Goal: Task Accomplishment & Management: Complete application form

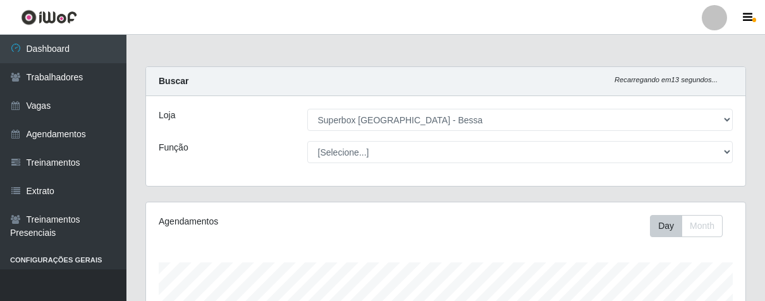
select select "206"
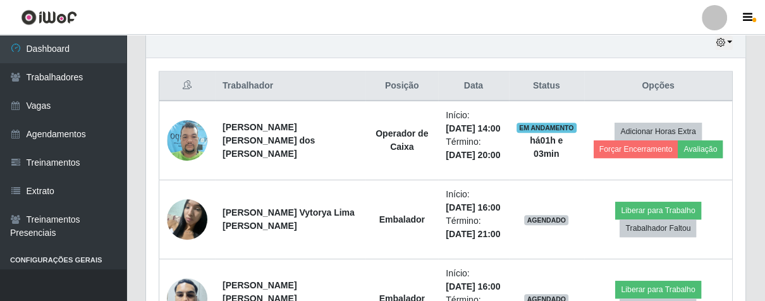
scroll to position [262, 599]
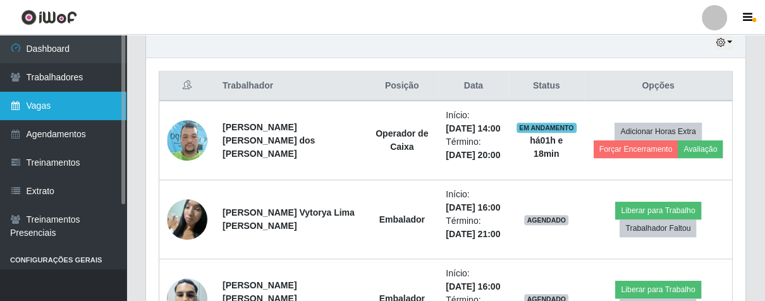
click at [41, 107] on link "Vagas" at bounding box center [63, 106] width 127 height 28
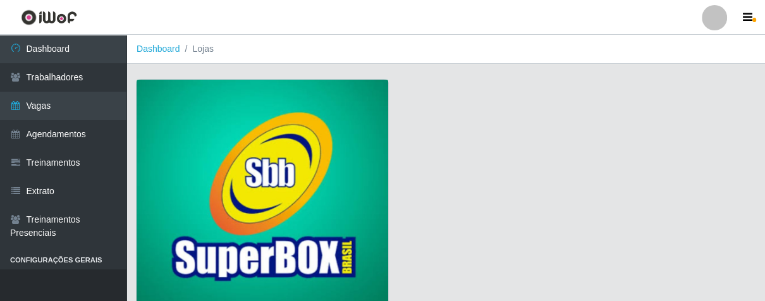
scroll to position [96, 0]
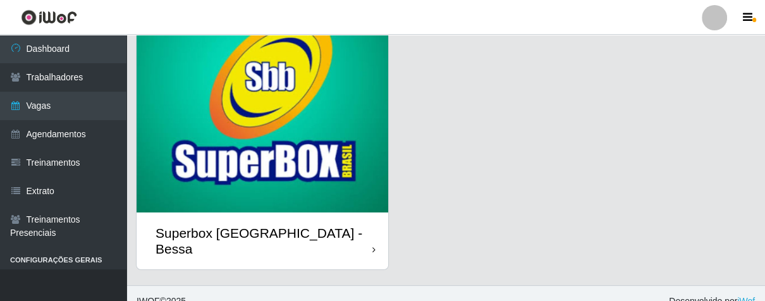
click at [354, 238] on div "Superbox [GEOGRAPHIC_DATA] - Bessa" at bounding box center [263, 241] width 252 height 57
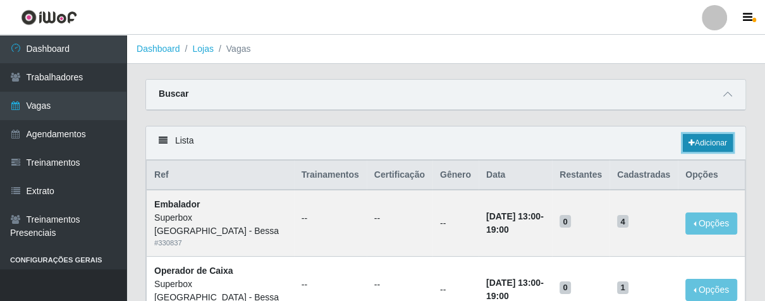
click at [698, 140] on link "Adicionar" at bounding box center [708, 143] width 50 height 18
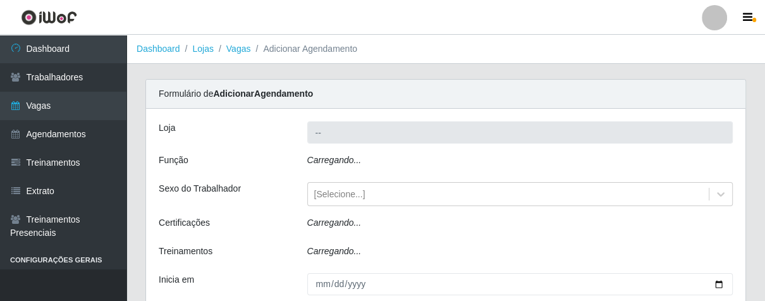
type input "Superbox [GEOGRAPHIC_DATA] - Bessa"
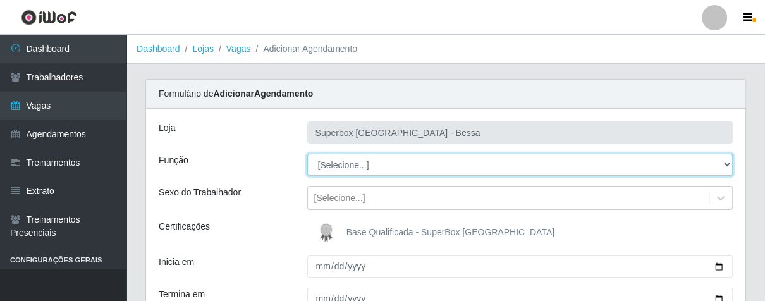
click at [381, 160] on select "[Selecione...] ASG ASG + ASG ++ Embalador Embalador + Embalador ++ Operador de …" at bounding box center [520, 165] width 426 height 22
select select "22"
click at [307, 154] on select "[Selecione...] ASG ASG + ASG ++ Embalador Embalador + Embalador ++ Operador de …" at bounding box center [520, 165] width 426 height 22
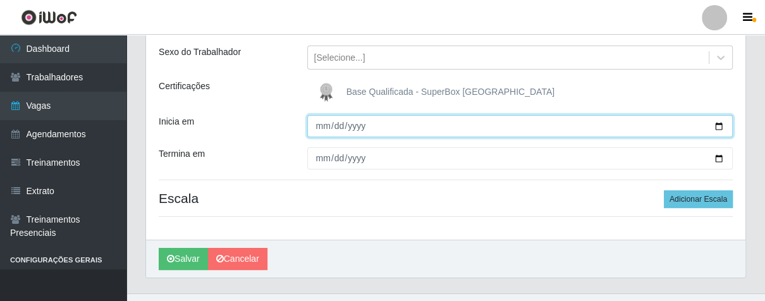
click at [319, 131] on input "Inicia em" at bounding box center [520, 126] width 426 height 22
type input "[DATE]"
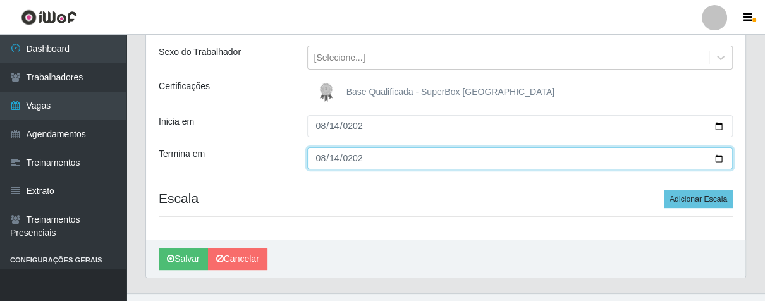
type input "[DATE]"
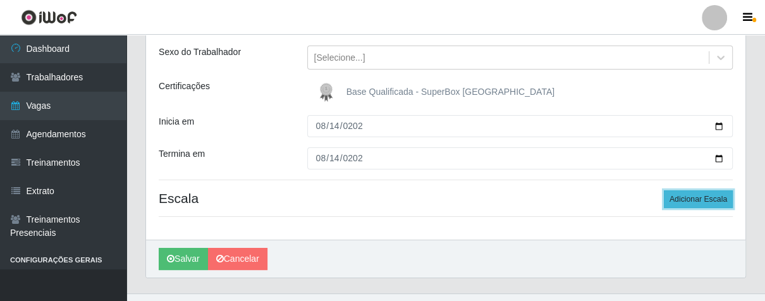
drag, startPoint x: 690, startPoint y: 197, endPoint x: 616, endPoint y: 204, distance: 74.3
click at [689, 198] on button "Adicionar Escala" at bounding box center [698, 199] width 69 height 18
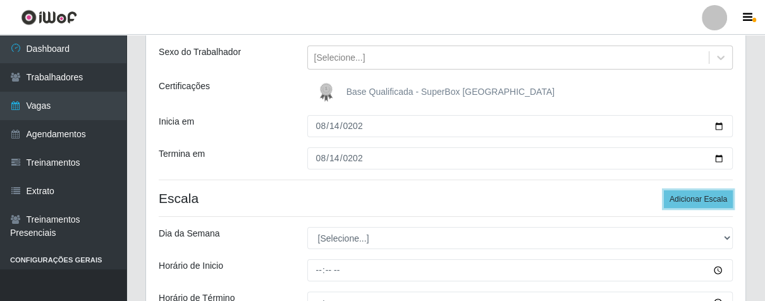
scroll to position [211, 0]
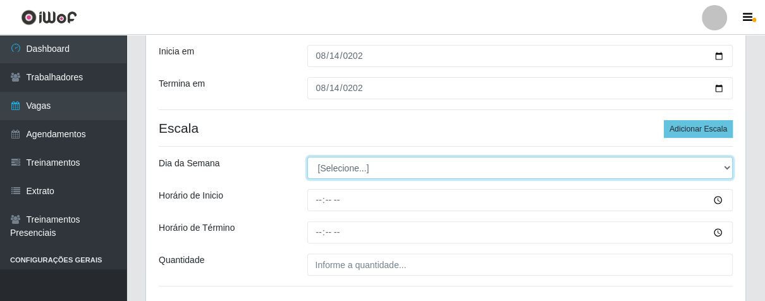
click at [368, 163] on select "[Selecione...] Segunda Terça Quarta Quinta Sexta Sábado Domingo" at bounding box center [520, 168] width 426 height 22
select select "4"
click at [307, 157] on select "[Selecione...] Segunda Terça Quarta Quinta Sexta Sábado Domingo" at bounding box center [520, 168] width 426 height 22
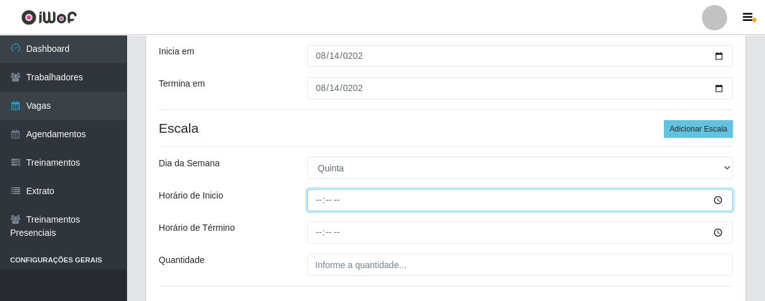
click at [314, 201] on input "Horário de Inicio" at bounding box center [520, 200] width 426 height 22
type input "07:00"
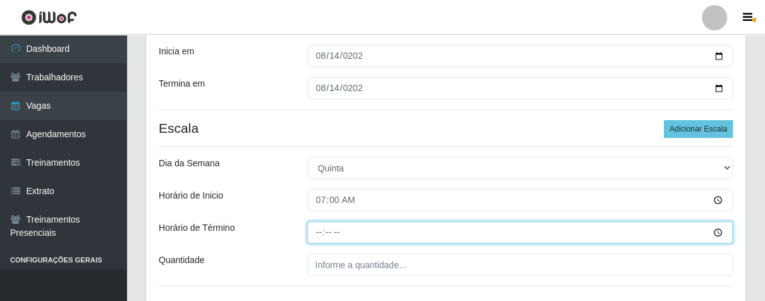
type input "13:00"
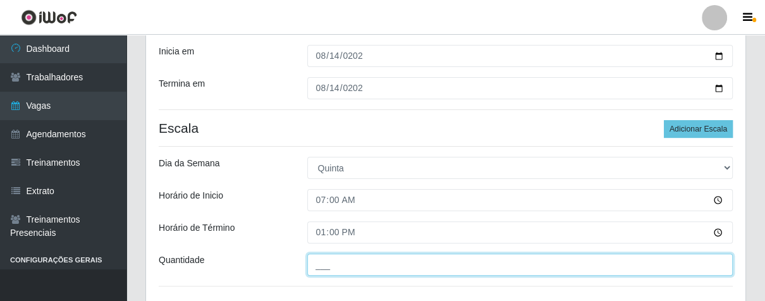
click at [343, 273] on input "___" at bounding box center [520, 265] width 426 height 22
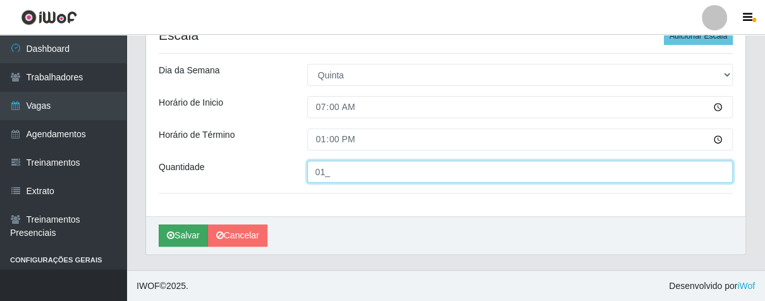
type input "01_"
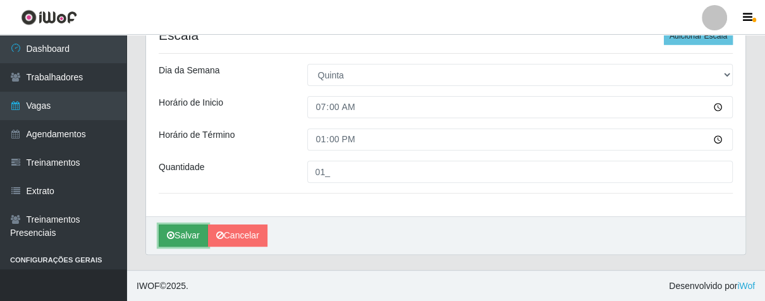
click at [187, 237] on button "Salvar" at bounding box center [183, 236] width 49 height 22
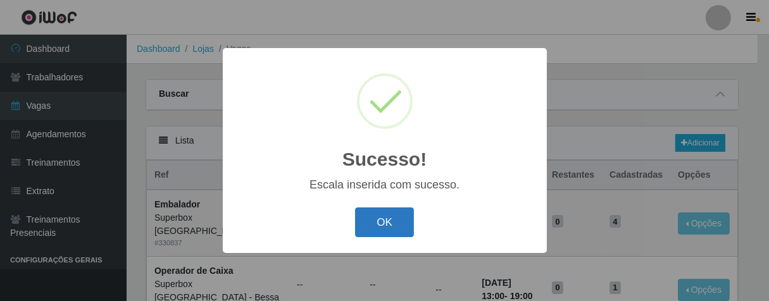
click at [380, 228] on button "OK" at bounding box center [384, 222] width 59 height 30
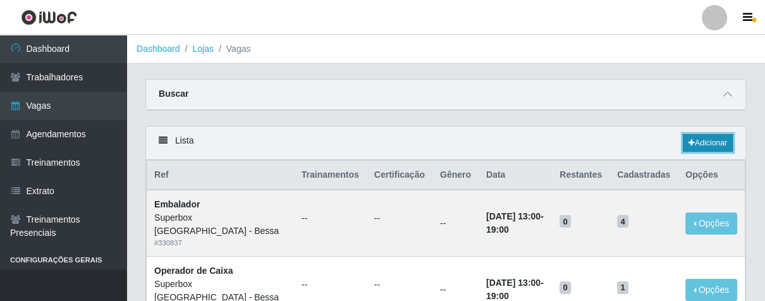
click at [705, 145] on link "Adicionar" at bounding box center [708, 143] width 50 height 18
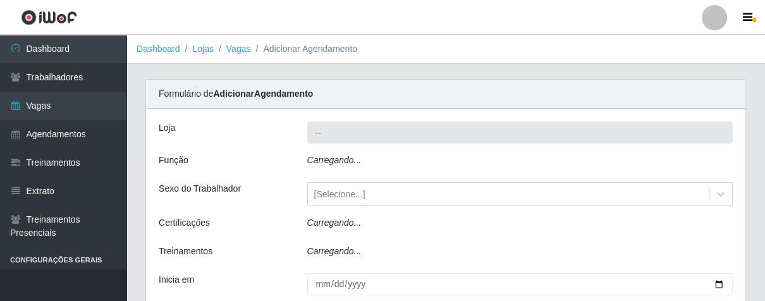
type input "Superbox [GEOGRAPHIC_DATA] - Bessa"
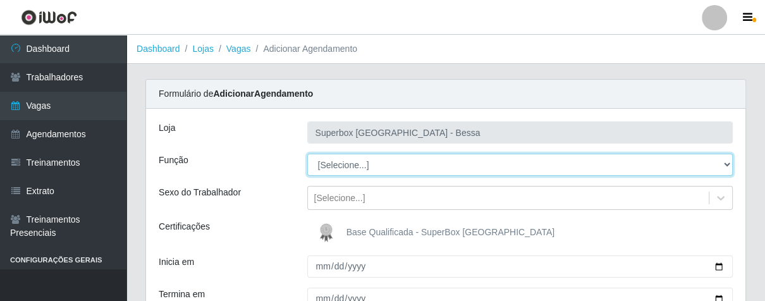
click at [387, 164] on select "[Selecione...] ASG ASG + ASG ++ Embalador Embalador + Embalador ++ Operador de …" at bounding box center [520, 165] width 426 height 22
select select "1"
click at [307, 154] on select "[Selecione...] ASG ASG + ASG ++ Embalador Embalador + Embalador ++ Operador de …" at bounding box center [520, 165] width 426 height 22
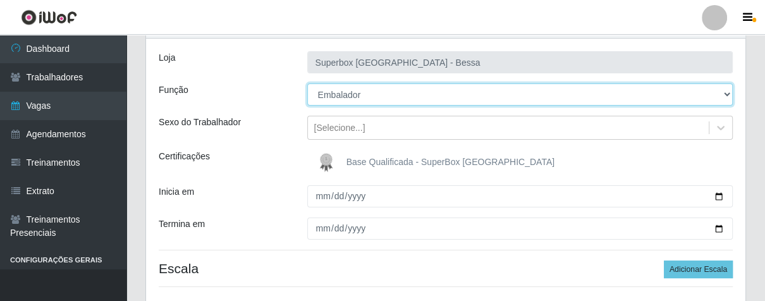
scroll to position [140, 0]
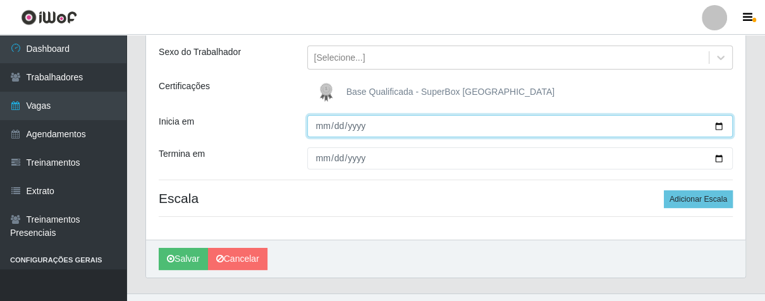
click at [326, 125] on input "Inicia em" at bounding box center [520, 126] width 426 height 22
type input "[DATE]"
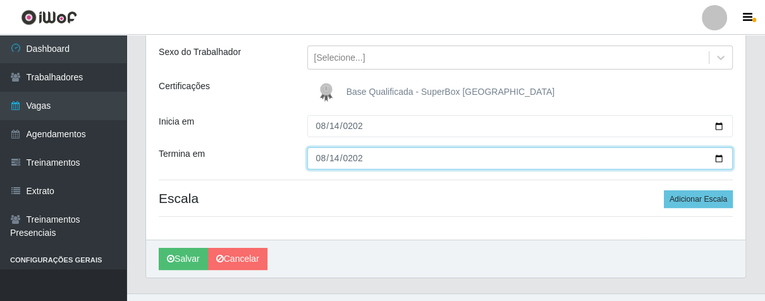
type input "[DATE]"
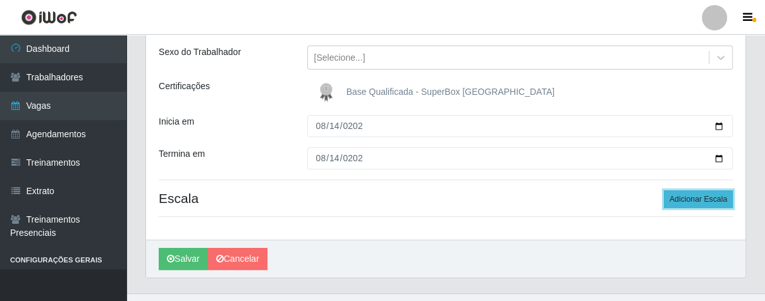
click at [676, 199] on button "Adicionar Escala" at bounding box center [698, 199] width 69 height 18
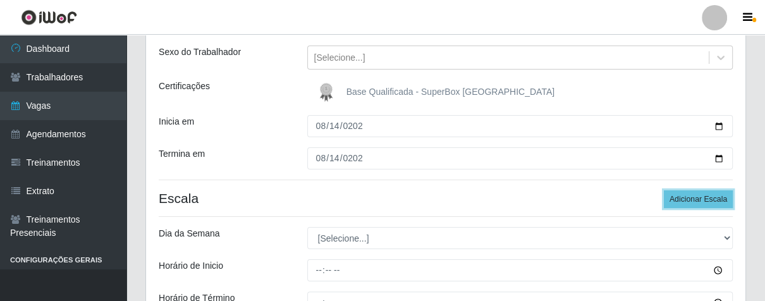
scroll to position [211, 0]
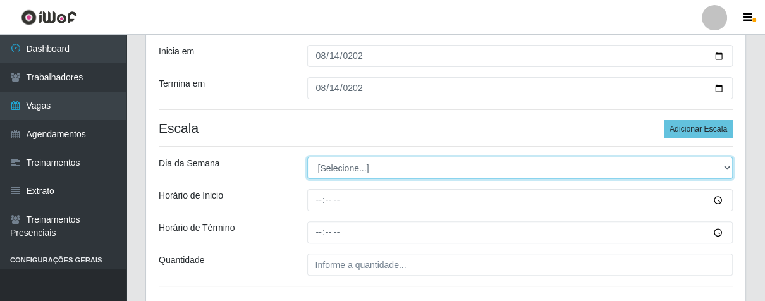
click at [381, 168] on select "[Selecione...] Segunda Terça Quarta Quinta Sexta Sábado Domingo" at bounding box center [520, 168] width 426 height 22
select select "4"
click at [307, 157] on select "[Selecione...] Segunda Terça Quarta Quinta Sexta Sábado Domingo" at bounding box center [520, 168] width 426 height 22
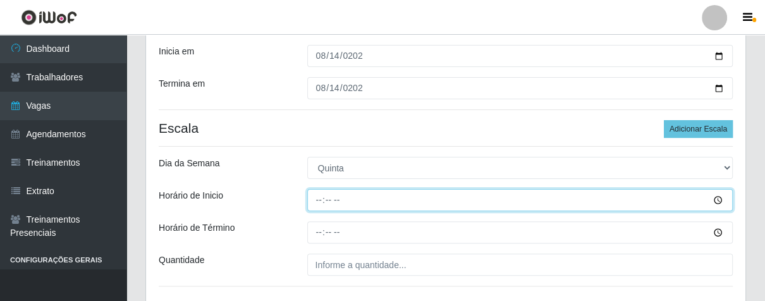
click at [319, 204] on input "Horário de Inicio" at bounding box center [520, 200] width 426 height 22
type input "07:00"
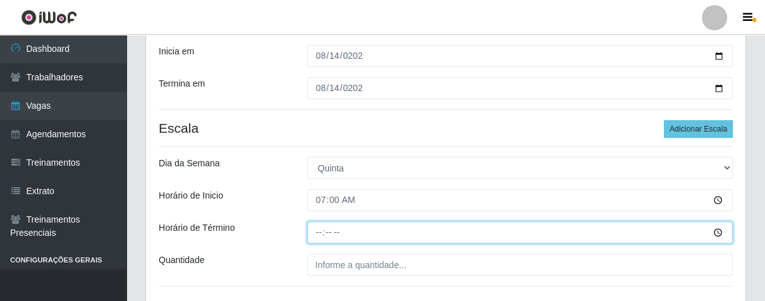
type input "13:00"
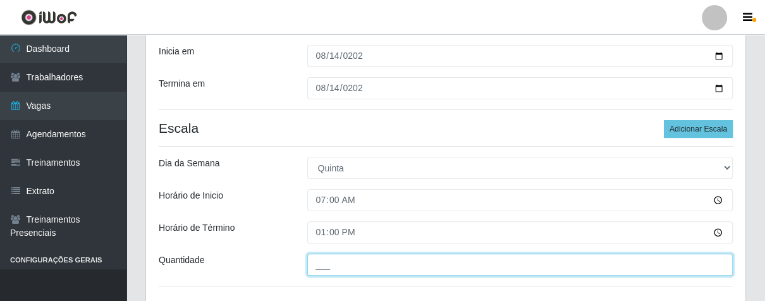
click at [331, 271] on input "___" at bounding box center [520, 265] width 426 height 22
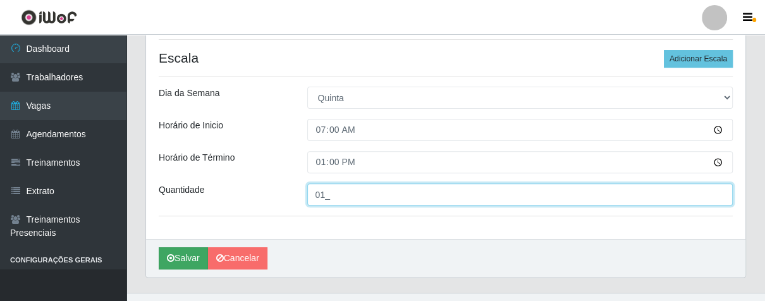
type input "01_"
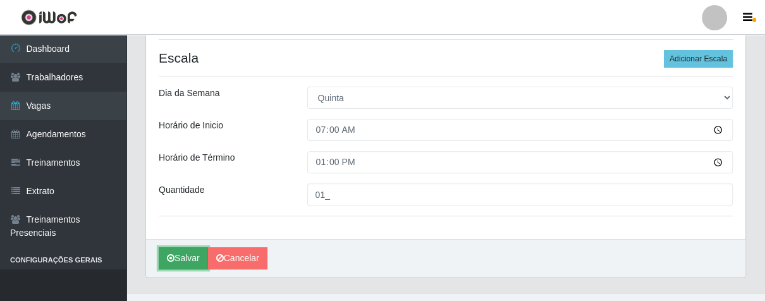
click at [168, 256] on icon "submit" at bounding box center [171, 258] width 8 height 9
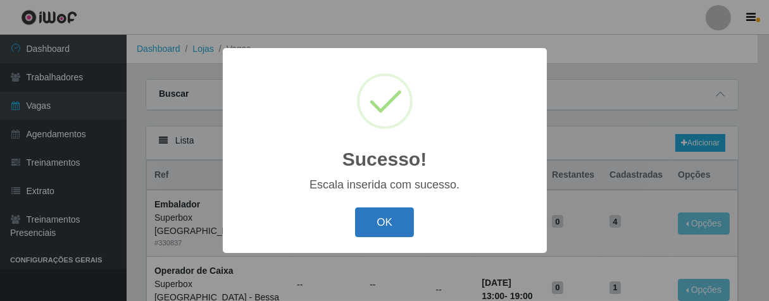
click at [406, 214] on button "OK" at bounding box center [384, 222] width 59 height 30
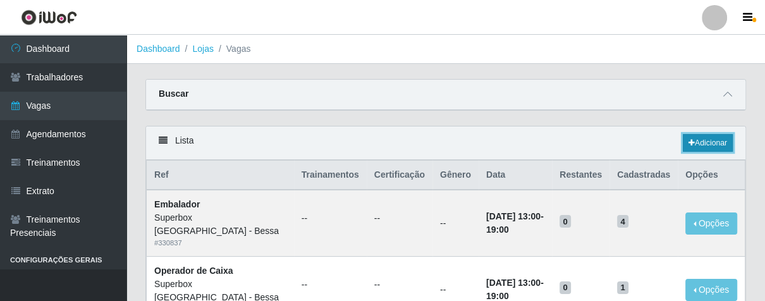
click at [695, 147] on link "Adicionar" at bounding box center [708, 143] width 50 height 18
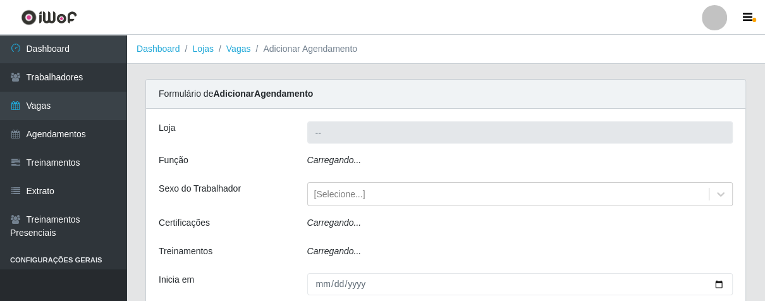
type input "Superbox [GEOGRAPHIC_DATA] - Bessa"
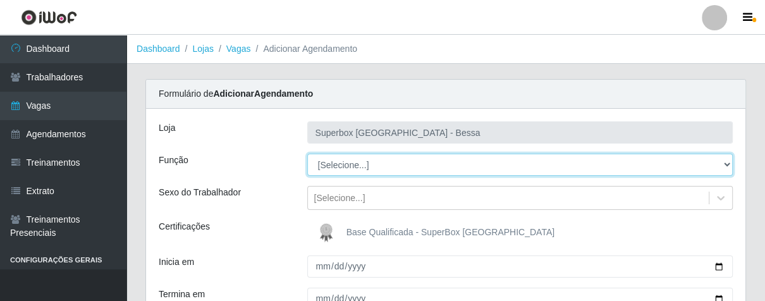
click at [364, 166] on select "[Selecione...] ASG ASG + ASG ++ Embalador Embalador + Embalador ++ Operador de …" at bounding box center [520, 165] width 426 height 22
select select "1"
click at [307, 154] on select "[Selecione...] ASG ASG + ASG ++ Embalador Embalador + Embalador ++ Operador de …" at bounding box center [520, 165] width 426 height 22
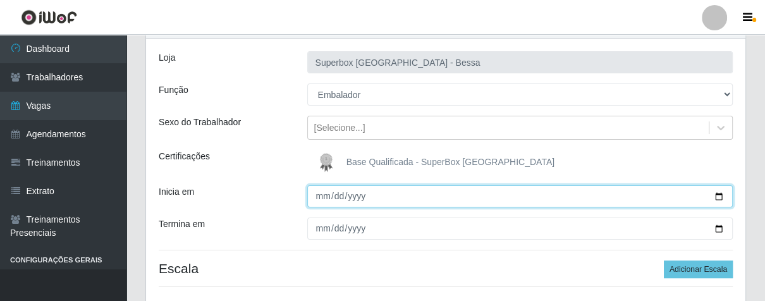
click at [327, 197] on input "Inicia em" at bounding box center [520, 196] width 426 height 22
type input "[DATE]"
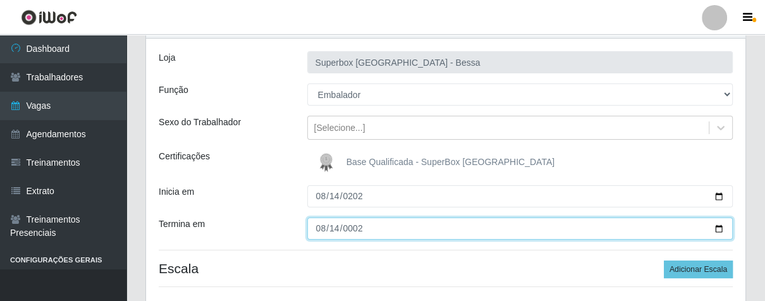
type input "0022-08-14"
type input "0025-08-14"
type input "[DATE]"
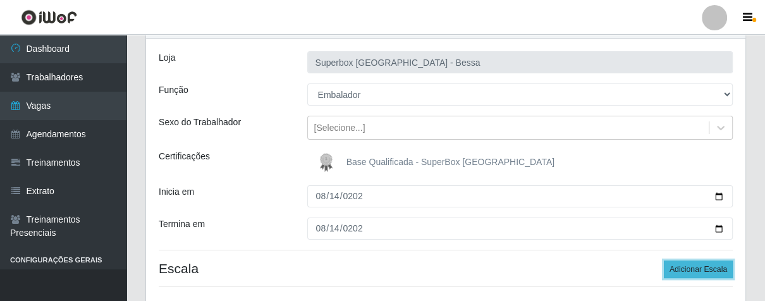
click at [692, 270] on button "Adicionar Escala" at bounding box center [698, 270] width 69 height 18
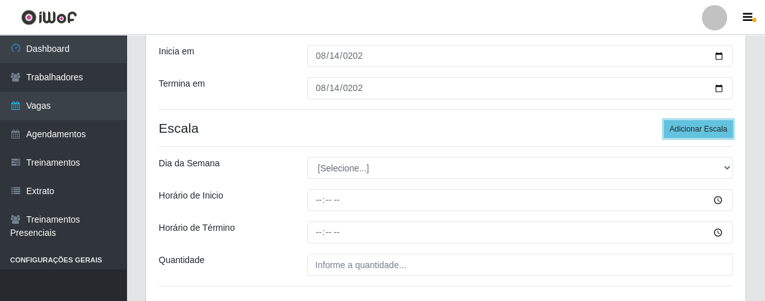
scroll to position [281, 0]
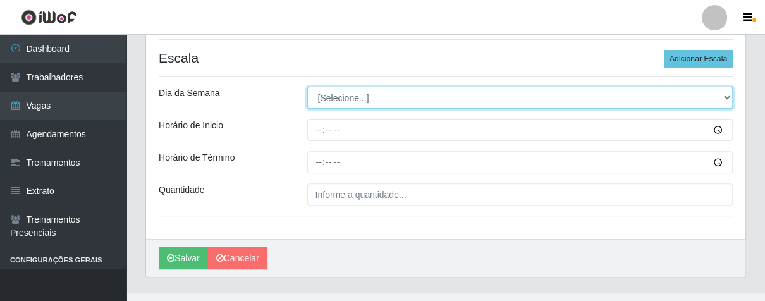
click at [352, 100] on select "[Selecione...] Segunda Terça Quarta Quinta Sexta Sábado Domingo" at bounding box center [520, 98] width 426 height 22
select select "4"
click at [307, 87] on select "[Selecione...] Segunda Terça Quarta Quinta Sexta Sábado Domingo" at bounding box center [520, 98] width 426 height 22
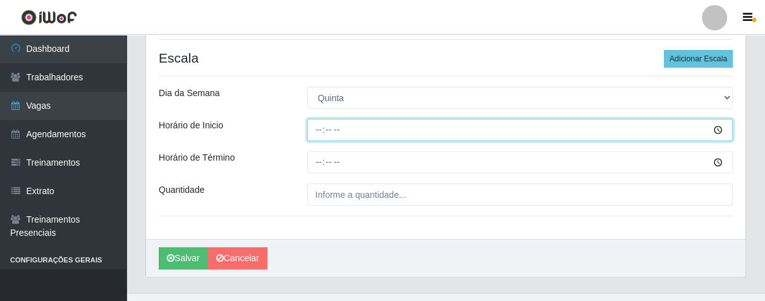
click at [316, 134] on input "Horário de Inicio" at bounding box center [520, 130] width 426 height 22
type input "16:00"
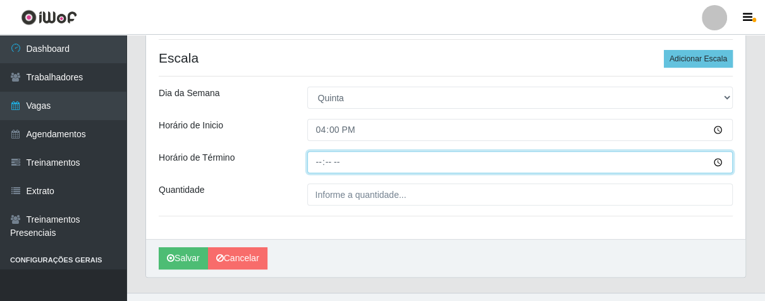
type input "21:00"
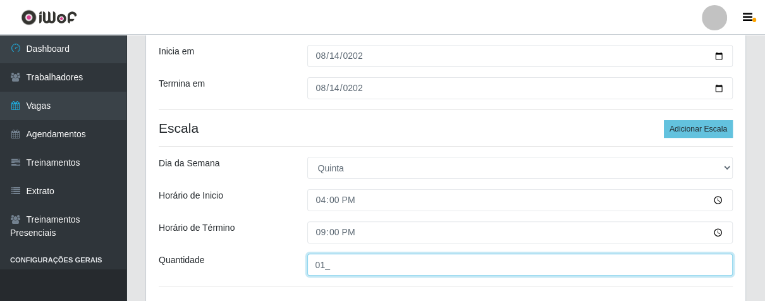
scroll to position [304, 0]
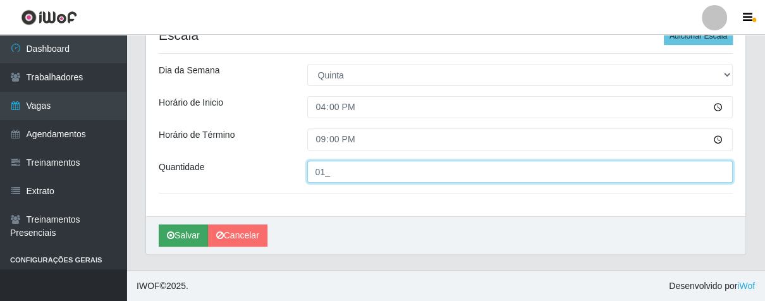
type input "01_"
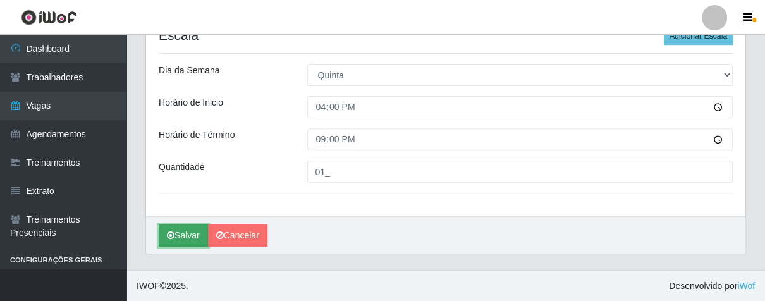
click at [191, 232] on button "Salvar" at bounding box center [183, 236] width 49 height 22
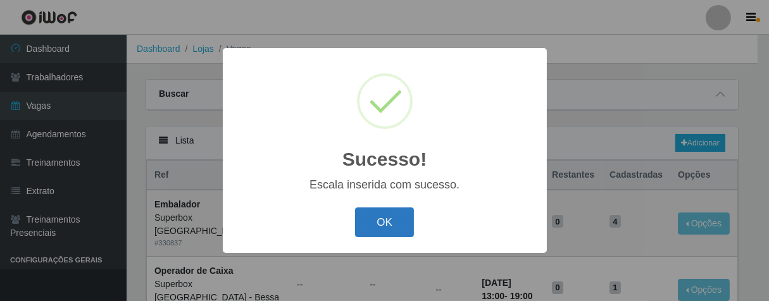
click at [385, 216] on button "OK" at bounding box center [384, 222] width 59 height 30
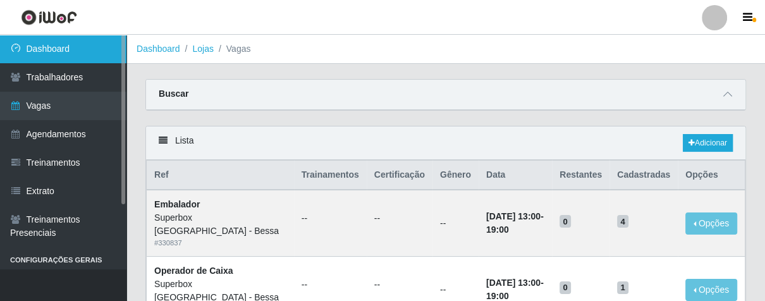
click at [90, 54] on link "Dashboard" at bounding box center [63, 49] width 127 height 28
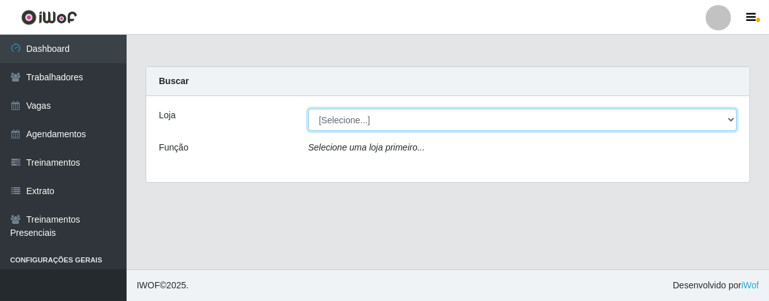
click at [572, 121] on select "[Selecione...] Superbox [GEOGRAPHIC_DATA] - Bessa" at bounding box center [522, 120] width 428 height 22
select select "206"
click at [308, 109] on select "[Selecione...] Superbox [GEOGRAPHIC_DATA] - Bessa" at bounding box center [522, 120] width 428 height 22
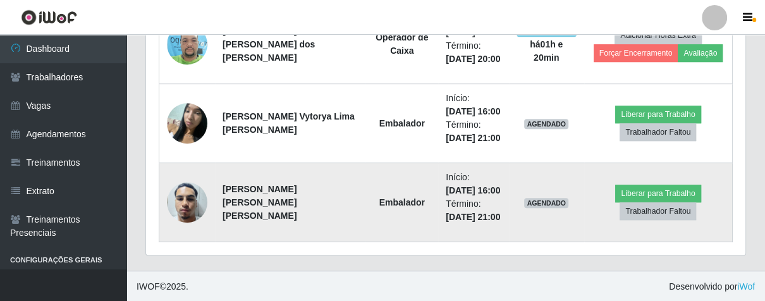
scroll to position [339, 0]
